Goal: Ask a question

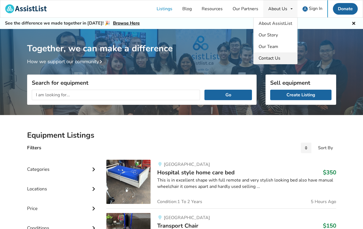
click at [267, 59] on span "Contact Us" at bounding box center [270, 58] width 22 height 6
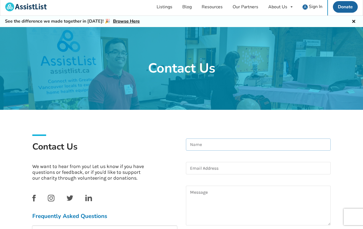
scroll to position [2, 0]
type input "[PERSON_NAME]"
type input "[PERSON_NAME][EMAIL_ADDRESS][PERSON_NAME][DOMAIN_NAME]"
click at [192, 190] on textarea at bounding box center [258, 206] width 145 height 40
type textarea "D"
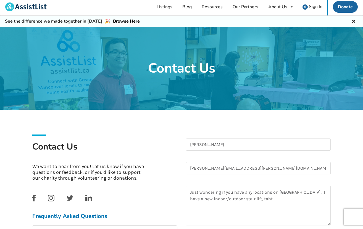
scroll to position [0, 0]
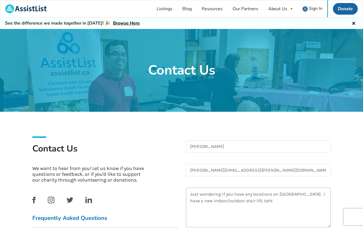
click at [272, 201] on textarea "Just wondering if you have any locations on [GEOGRAPHIC_DATA]. I have a new ind…" at bounding box center [258, 208] width 145 height 40
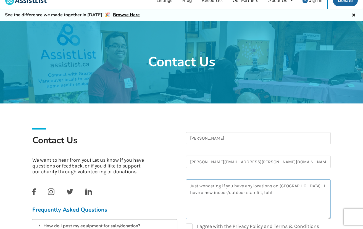
scroll to position [10, 0]
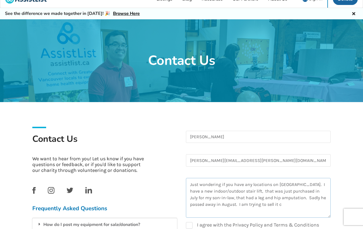
drag, startPoint x: 282, startPoint y: 204, endPoint x: 268, endPoint y: 199, distance: 15.0
click at [282, 204] on textarea "Just wondering if you have any locations on [GEOGRAPHIC_DATA]. I have a new ind…" at bounding box center [258, 198] width 145 height 40
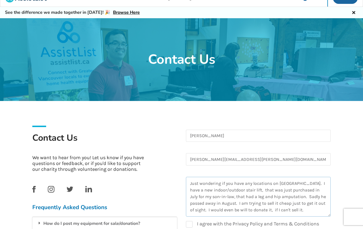
scroll to position [10, 0]
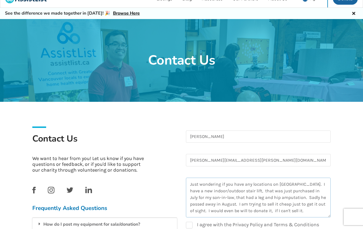
drag, startPoint x: 255, startPoint y: 210, endPoint x: 244, endPoint y: 208, distance: 11.0
click at [254, 210] on textarea "Just wondering if you have any locations on [GEOGRAPHIC_DATA]. I have a new ind…" at bounding box center [258, 198] width 145 height 40
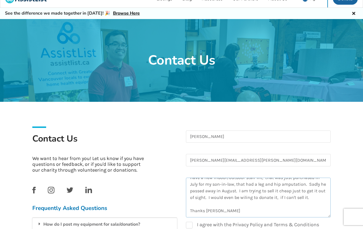
scroll to position [13, 0]
click at [224, 211] on textarea "Just wondering if you have any locations on [GEOGRAPHIC_DATA]. I have a new ind…" at bounding box center [258, 198] width 145 height 40
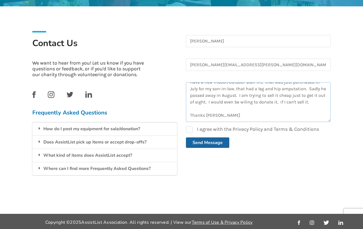
scroll to position [105, 0]
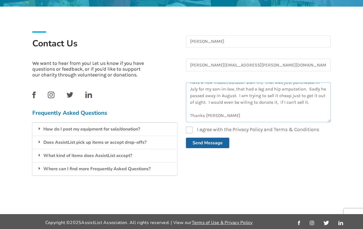
type textarea "Just wondering if you have any locations on [GEOGRAPHIC_DATA]. I have a new ind…"
click at [191, 130] on label "I agree with the Privacy Policy and Terms & Conditions" at bounding box center [252, 130] width 133 height 7
checkbox input "true"
click at [203, 143] on button "Send Message" at bounding box center [207, 143] width 43 height 11
checkbox input "false"
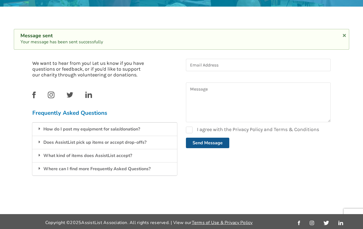
scroll to position [0, 0]
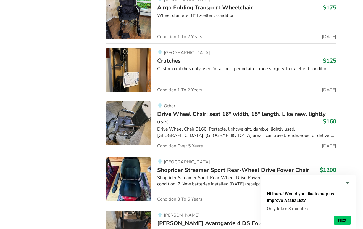
scroll to position [2160, 0]
